Goal: Find specific page/section: Find specific page/section

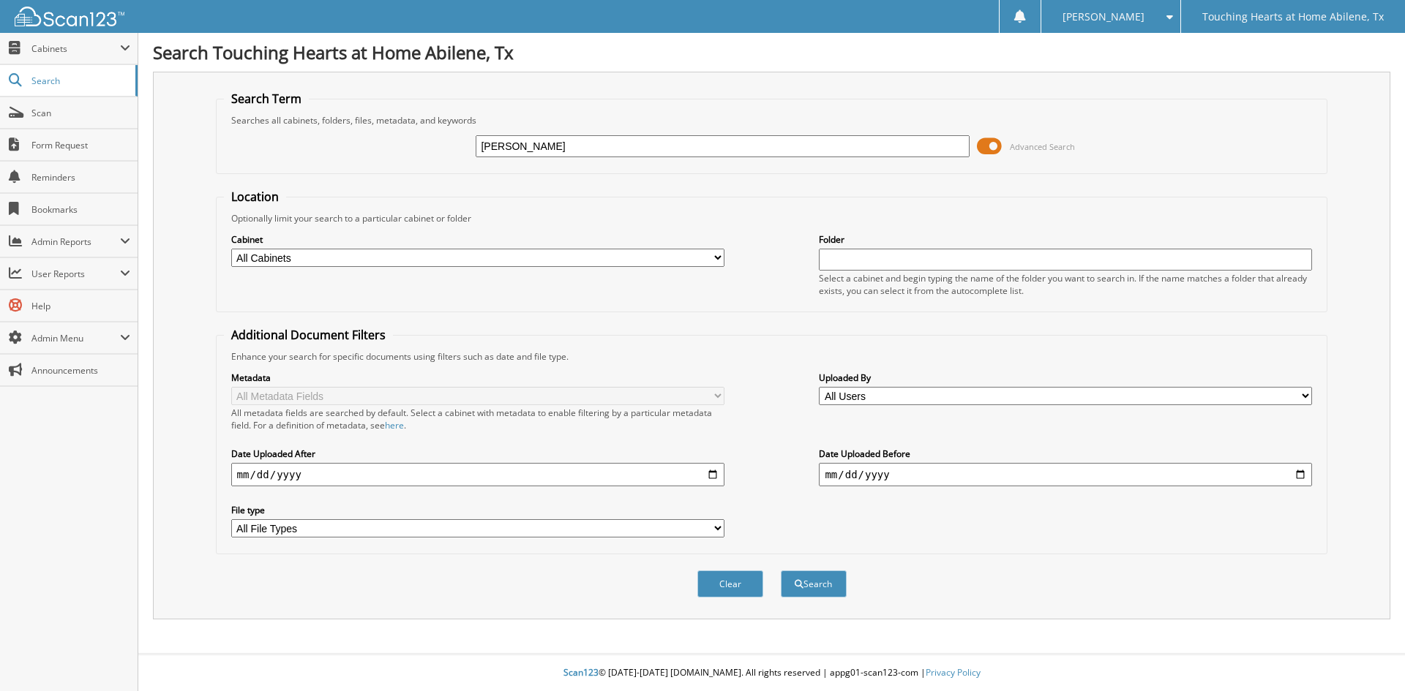
type input "[PERSON_NAME]"
click at [781, 571] on button "Search" at bounding box center [814, 584] width 66 height 27
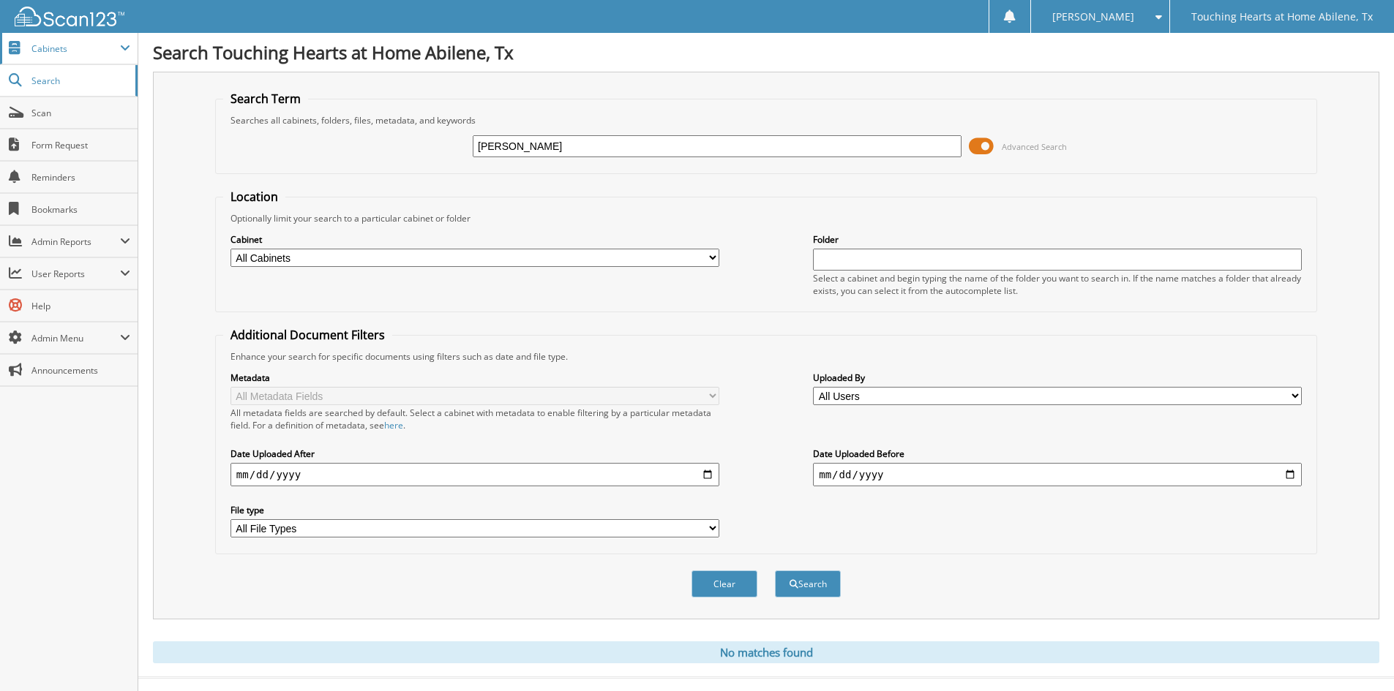
click at [35, 53] on span "Cabinets" at bounding box center [75, 48] width 89 height 12
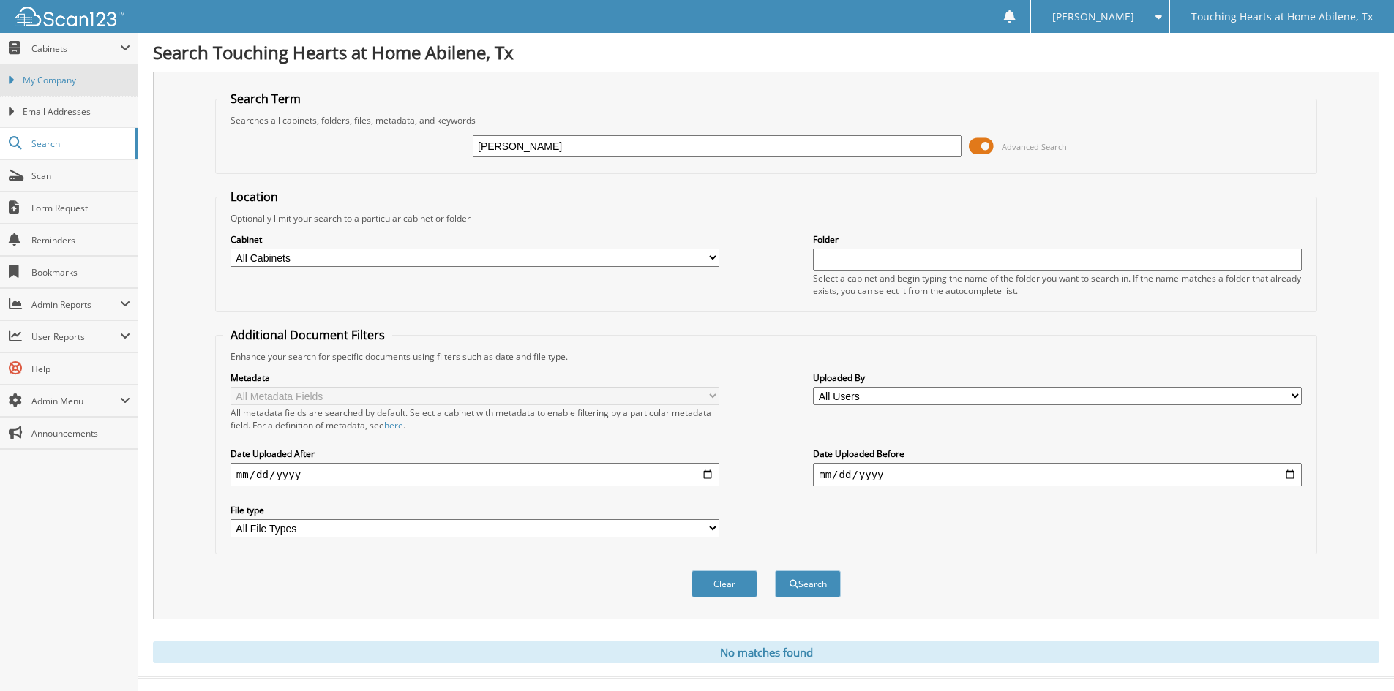
click at [59, 79] on span "My Company" at bounding box center [77, 80] width 108 height 13
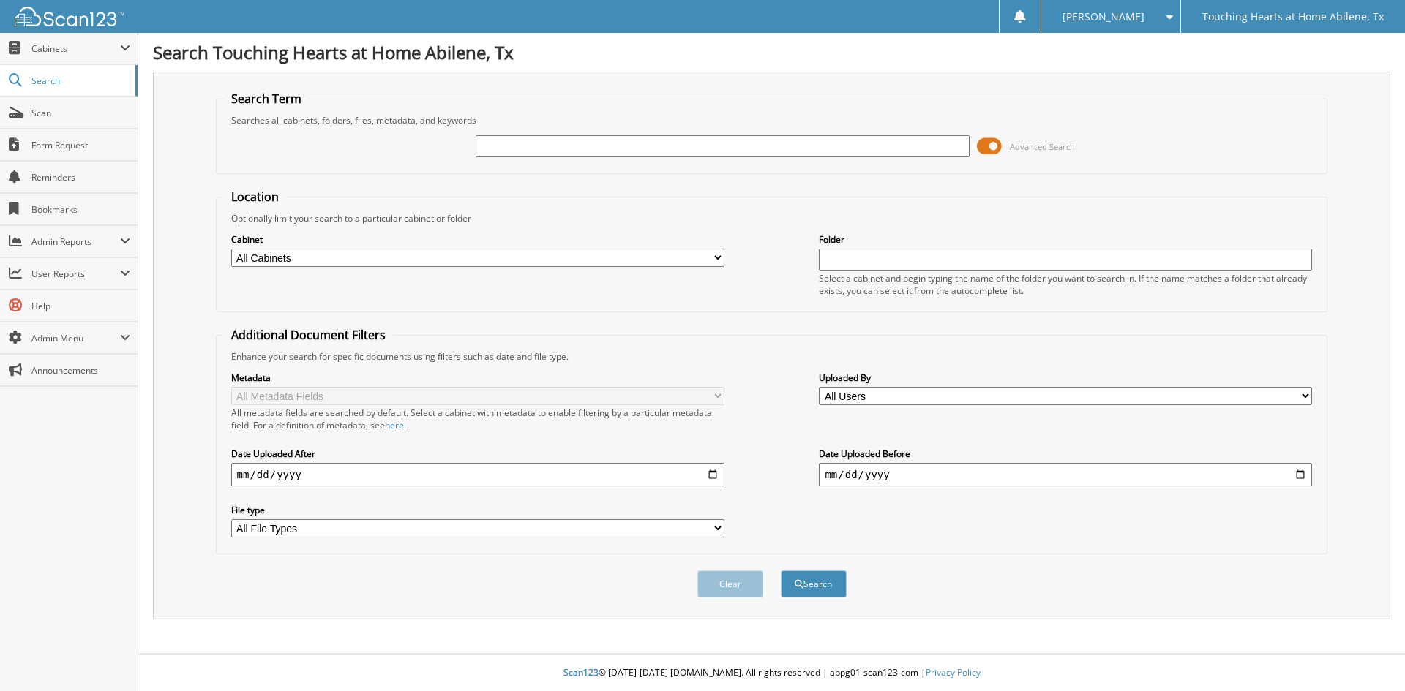
type input "9"
type input "(coco)"
click at [781, 571] on button "Search" at bounding box center [814, 584] width 66 height 27
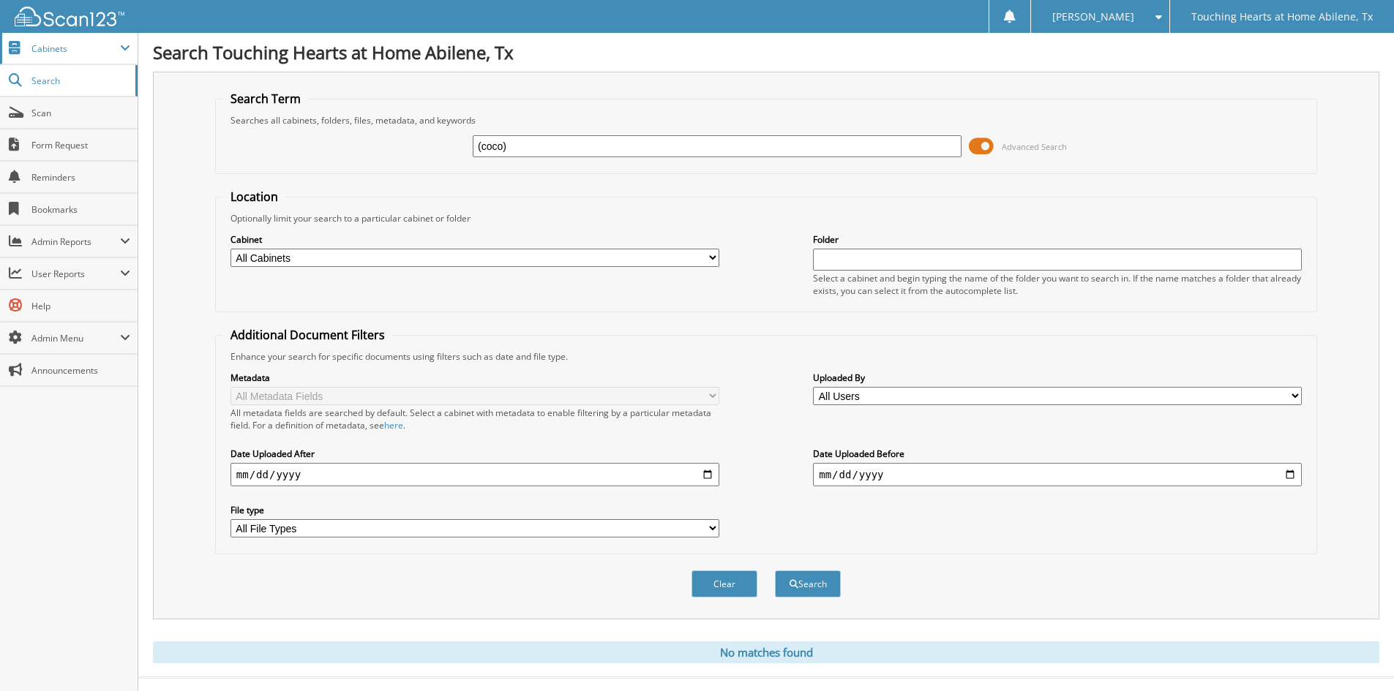
click at [50, 42] on span "Cabinets" at bounding box center [75, 48] width 89 height 12
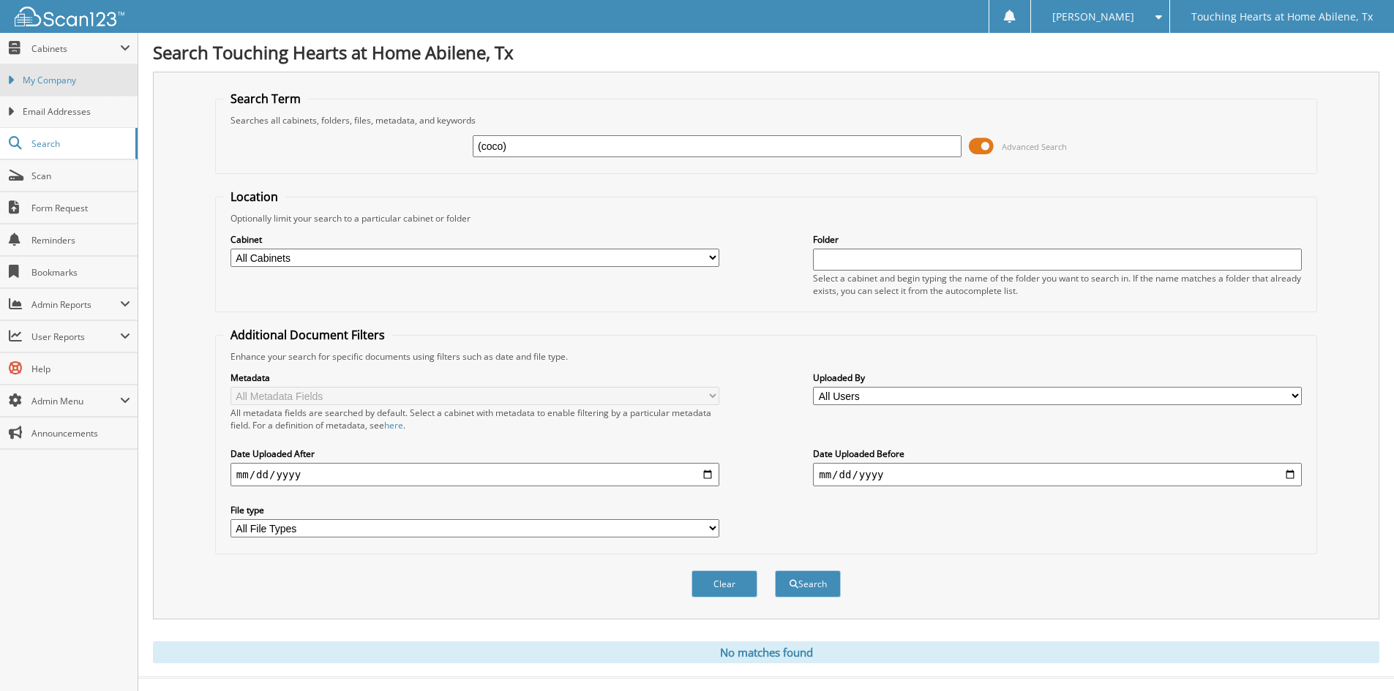
click at [50, 78] on span "My Company" at bounding box center [77, 80] width 108 height 13
